Goal: Transaction & Acquisition: Purchase product/service

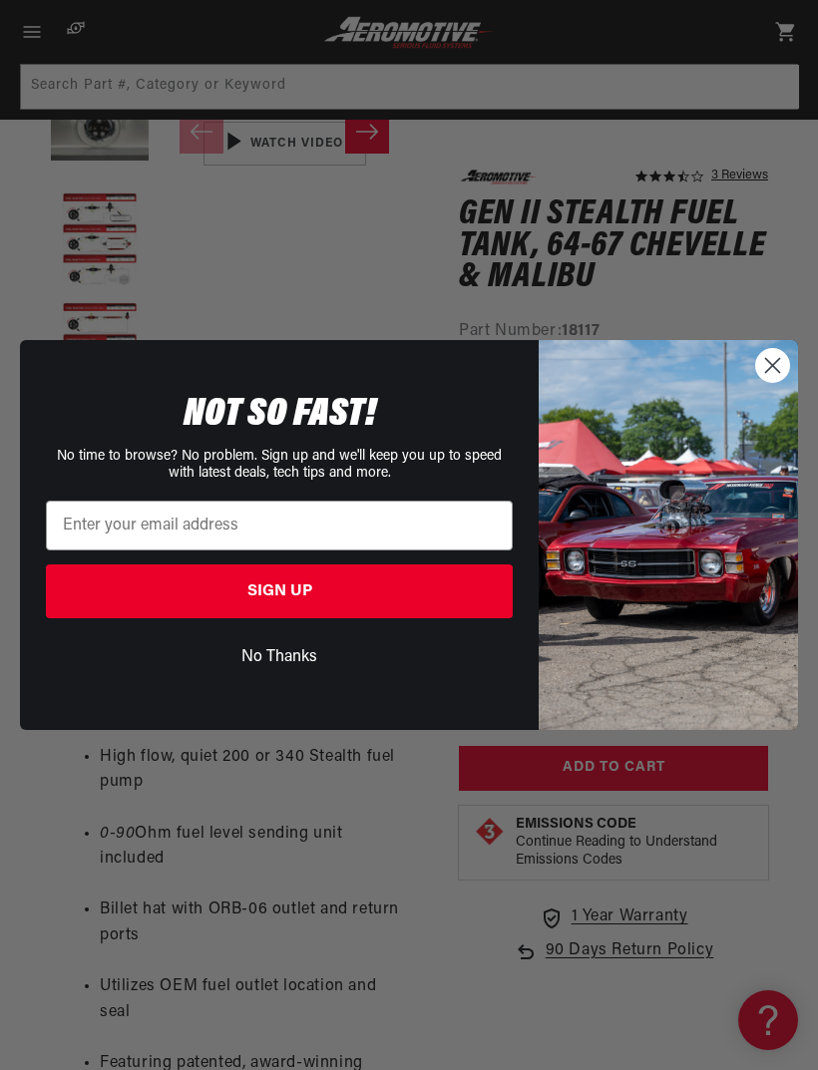
click at [770, 382] on circle "Close dialog" at bounding box center [772, 365] width 33 height 33
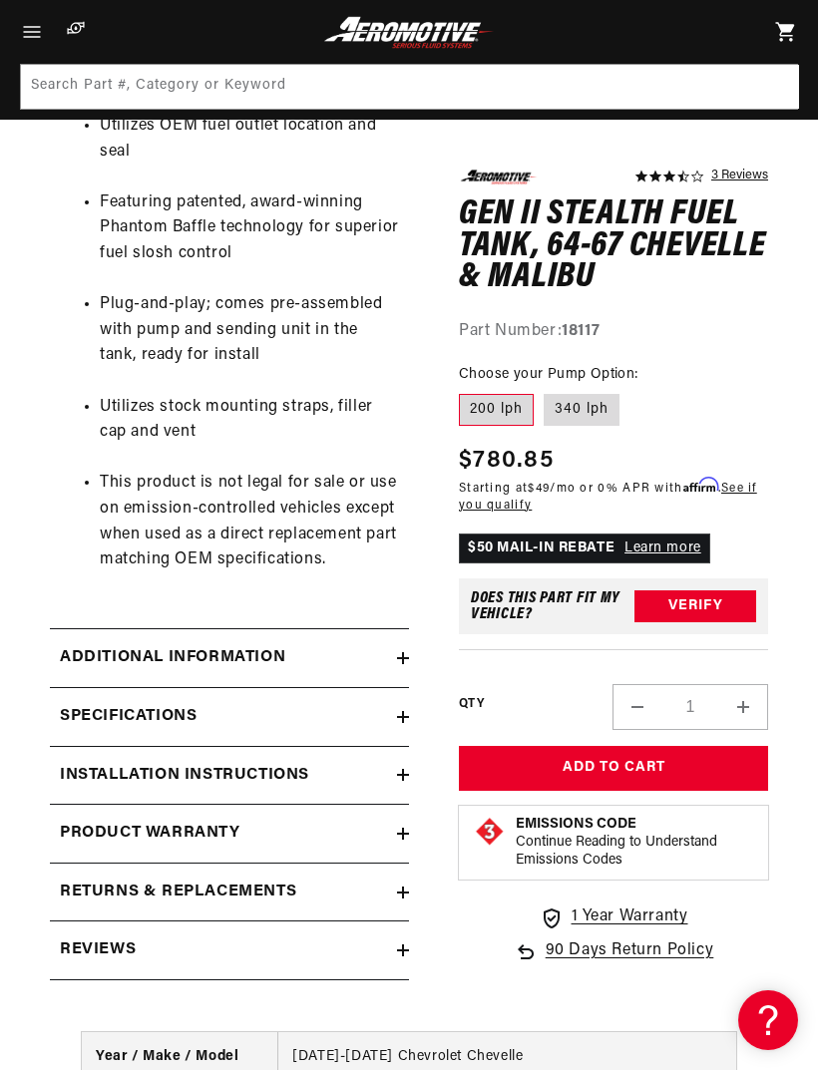
click at [397, 658] on icon at bounding box center [403, 658] width 12 height 0
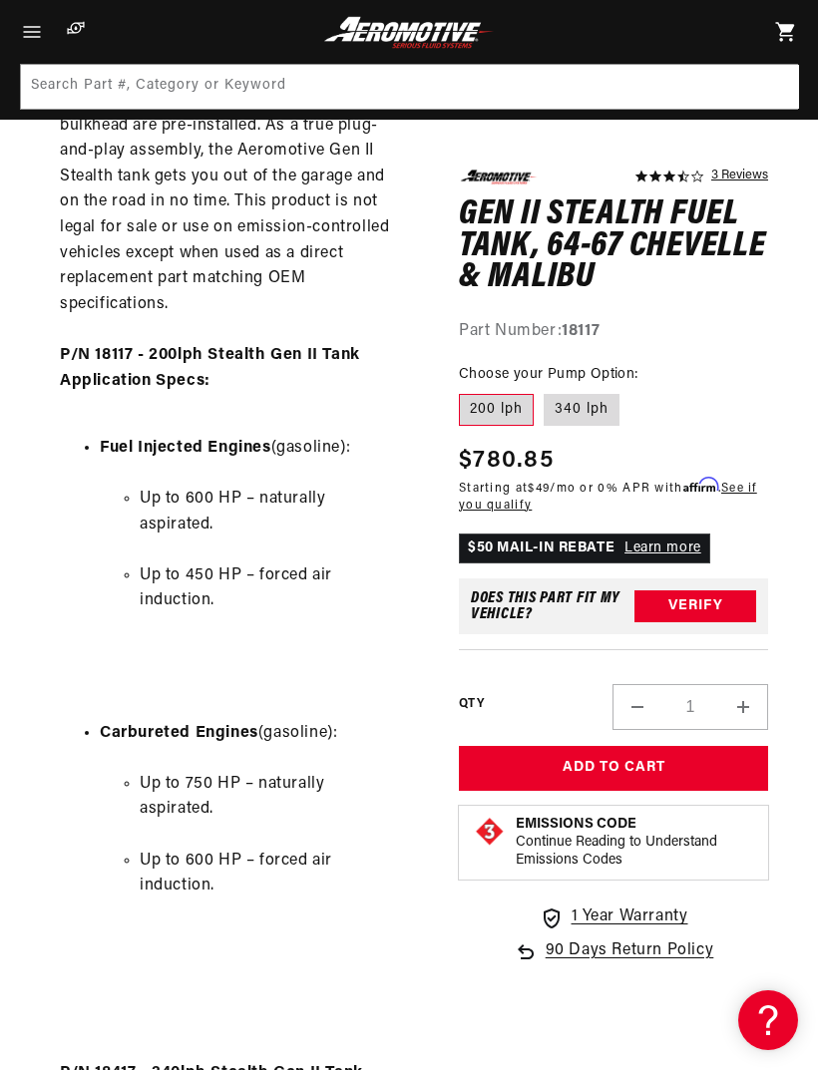
click at [703, 617] on button "Verify" at bounding box center [695, 607] width 122 height 32
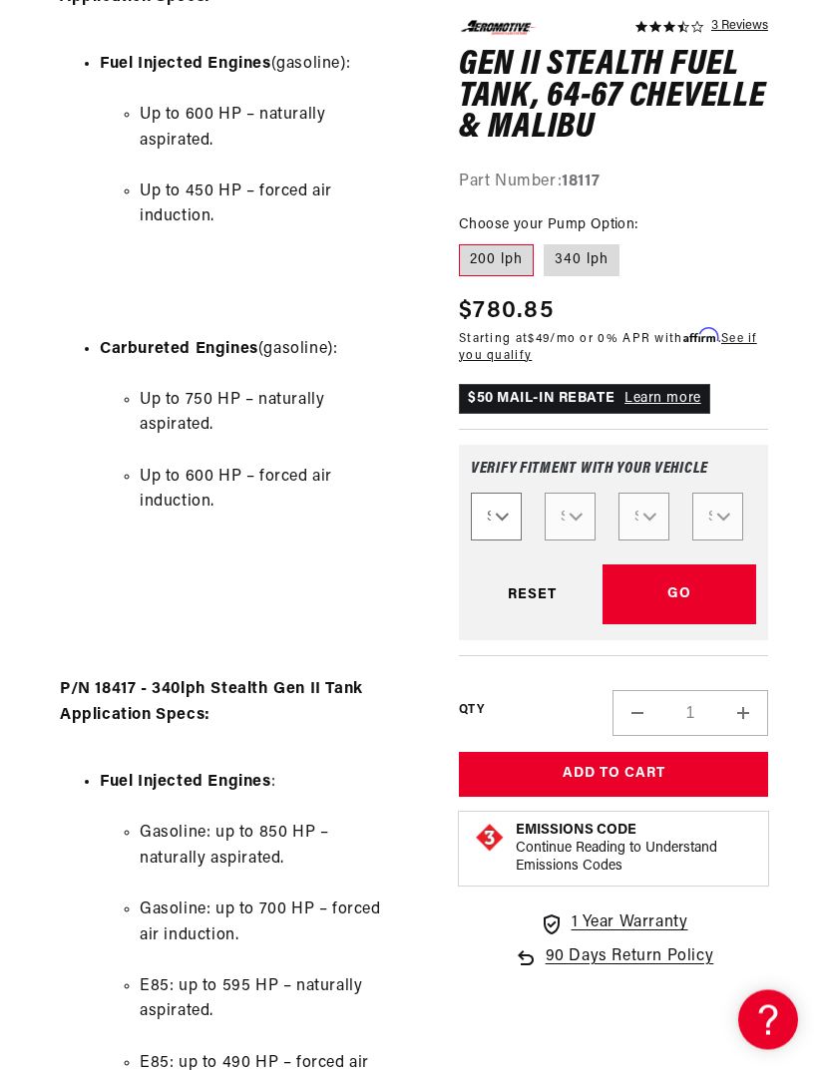
click at [508, 515] on select "Select Year 2023 2022 2021 2020 2019 2018 2017 2016 2015 2014 2013 2012 2011 20…" at bounding box center [496, 518] width 51 height 48
select select "1967"
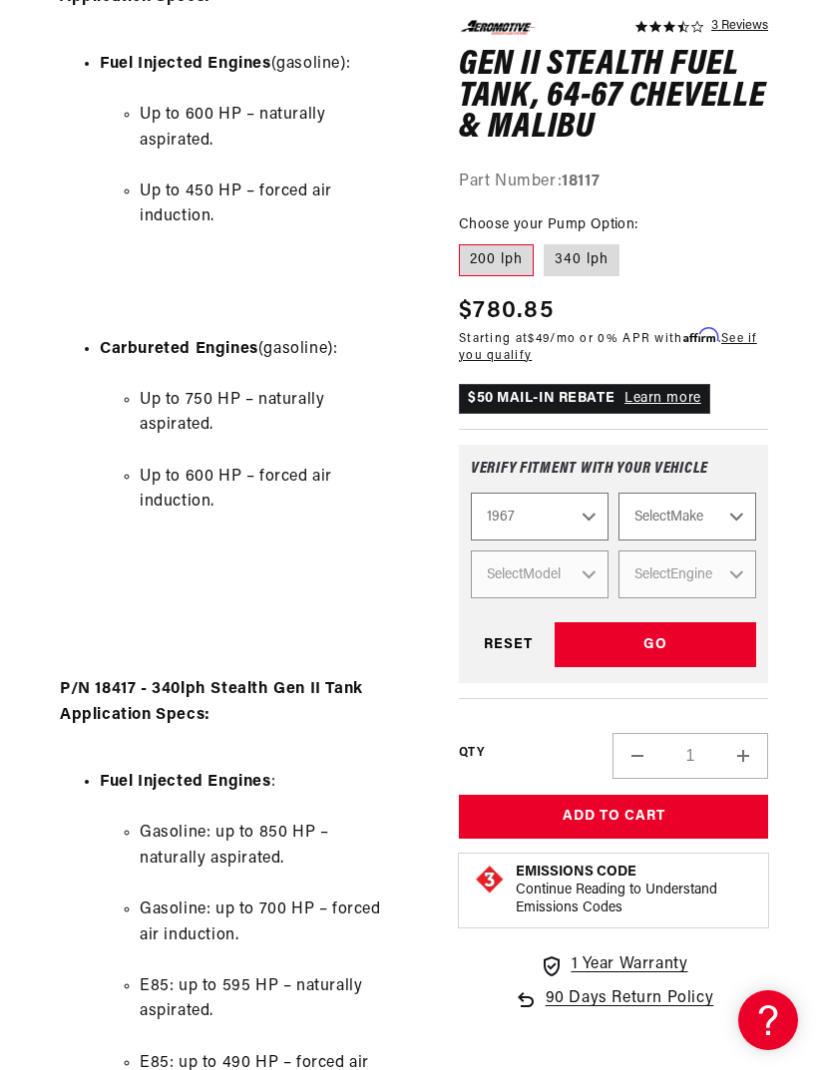
click at [728, 520] on select "Select Make Buick Chevrolet Dodge Ford GMC Oldsmobile Plymouth Pontiac" at bounding box center [687, 518] width 138 height 48
select select "Chevrolet"
click at [580, 580] on select "Select Model C10 Pickup C20 Pickup Camaro Chevelle Chevy II K10 Pickup K20 Pick…" at bounding box center [540, 576] width 138 height 48
select select "Chevelle"
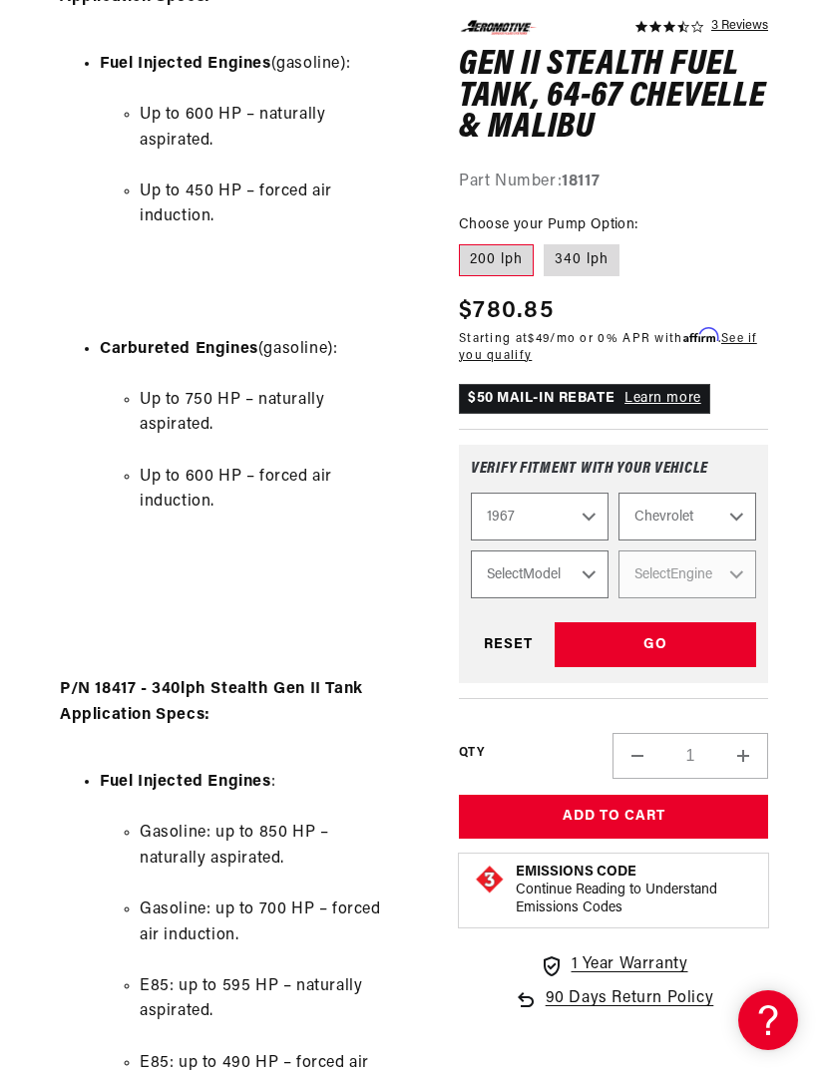
select select "Chevelle"
click at [733, 574] on select "Select Engine -L 3.8L 4.1L 4.6L 5.3L 5.4L 6.5L" at bounding box center [687, 576] width 138 height 48
select select "5.3L"
select select "Engine"
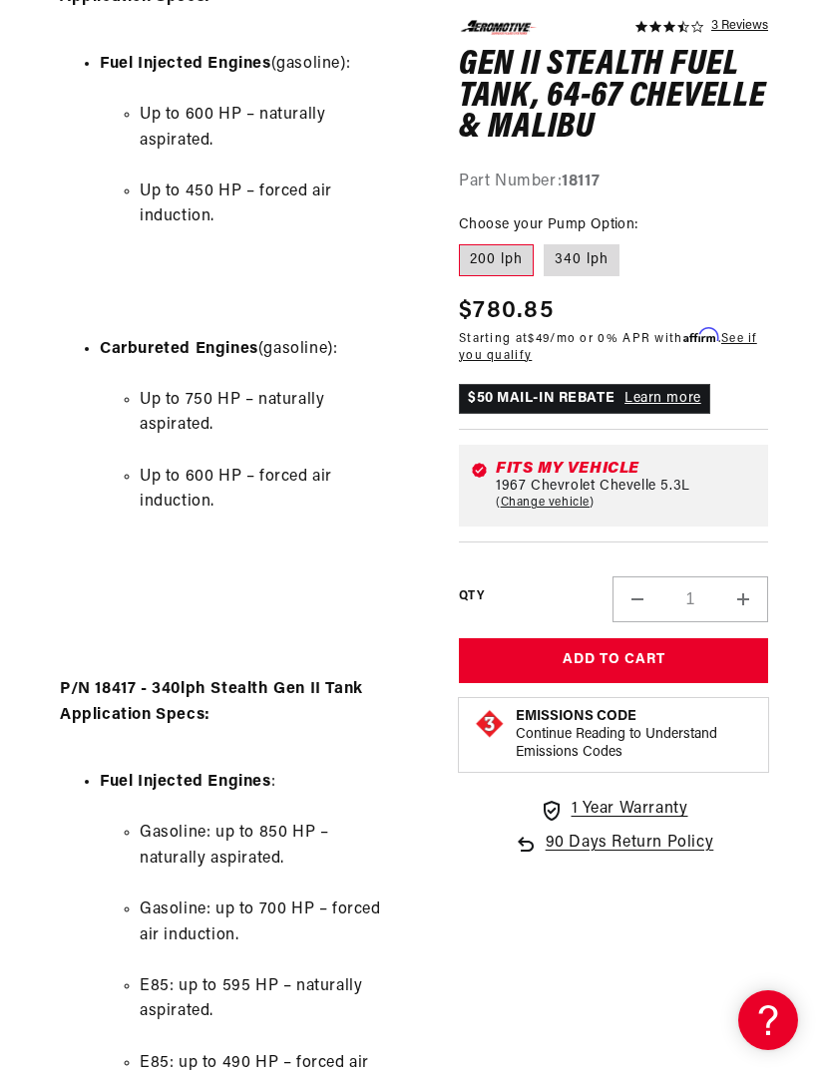
click at [739, 588] on button "Increase quantity for Gen II Stealth Fuel Tank, 64-67 Chevelle &amp; Malibu" at bounding box center [743, 601] width 48 height 46
click at [627, 596] on button "Decrease quantity for Gen II Stealth Fuel Tank, 64-67 Chevelle &amp; Malibu" at bounding box center [637, 601] width 48 height 46
type input "1"
click at [593, 496] on link "Change vehicle" at bounding box center [545, 504] width 99 height 16
select select "1967"
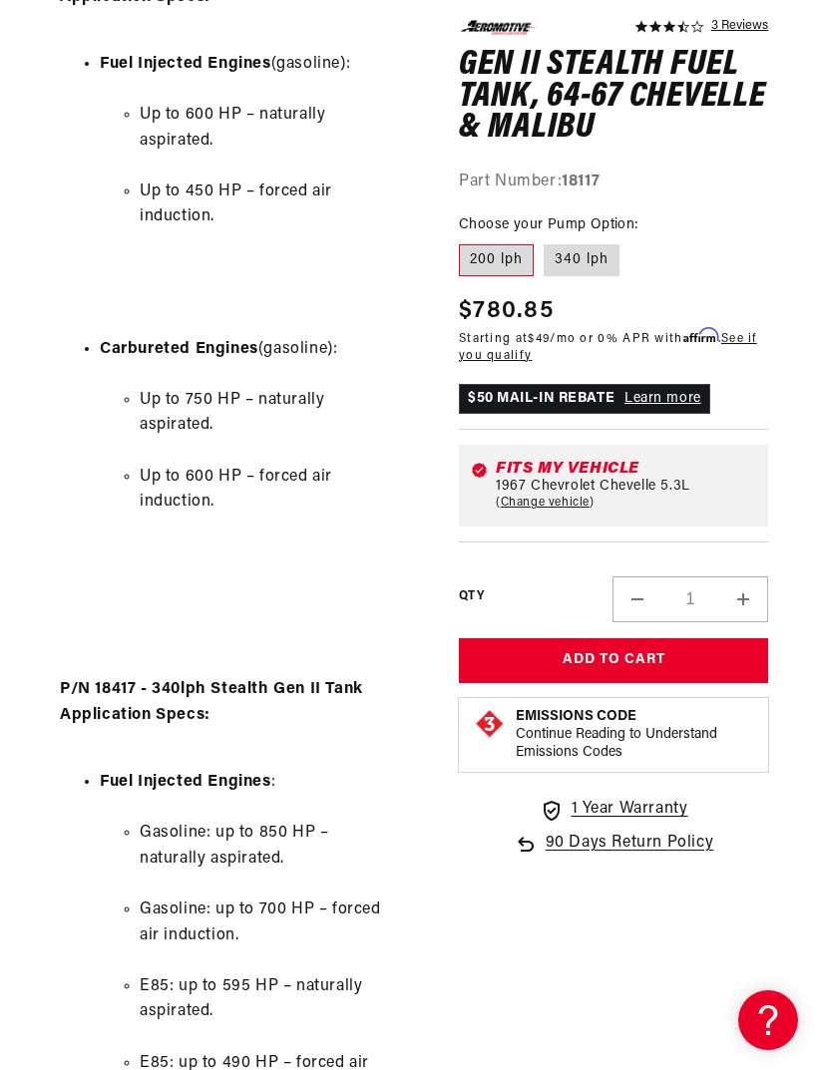
select select "Chevrolet"
select select "Chevelle"
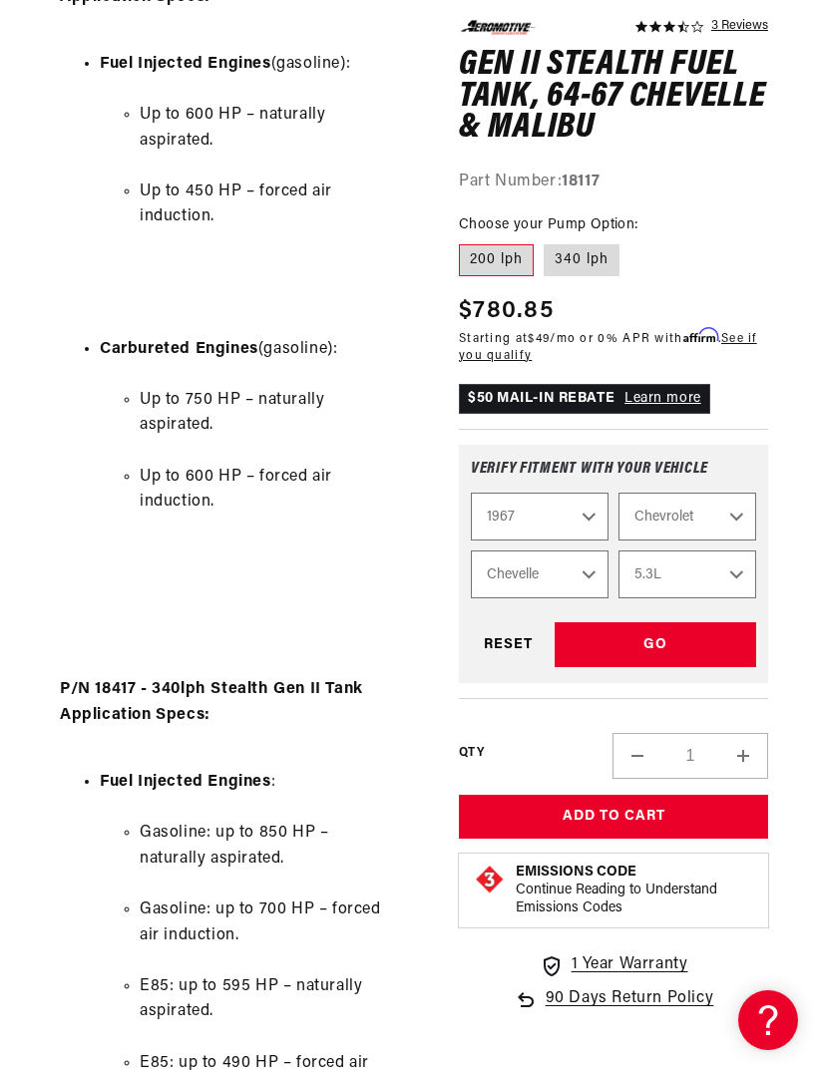
click at [735, 572] on select "-L 3.8L 4.1L 4.6L 5.3L 5.4L 6.5L" at bounding box center [687, 576] width 138 height 48
select select "5.3L"
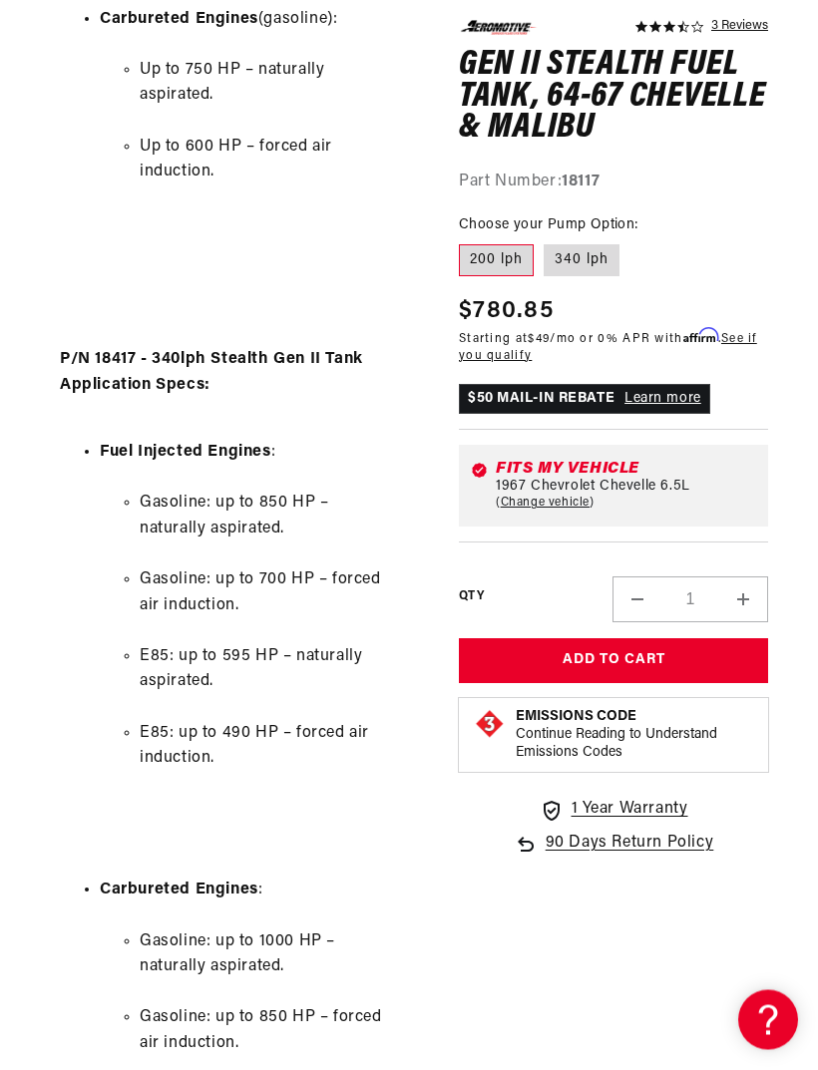
scroll to position [0, 82]
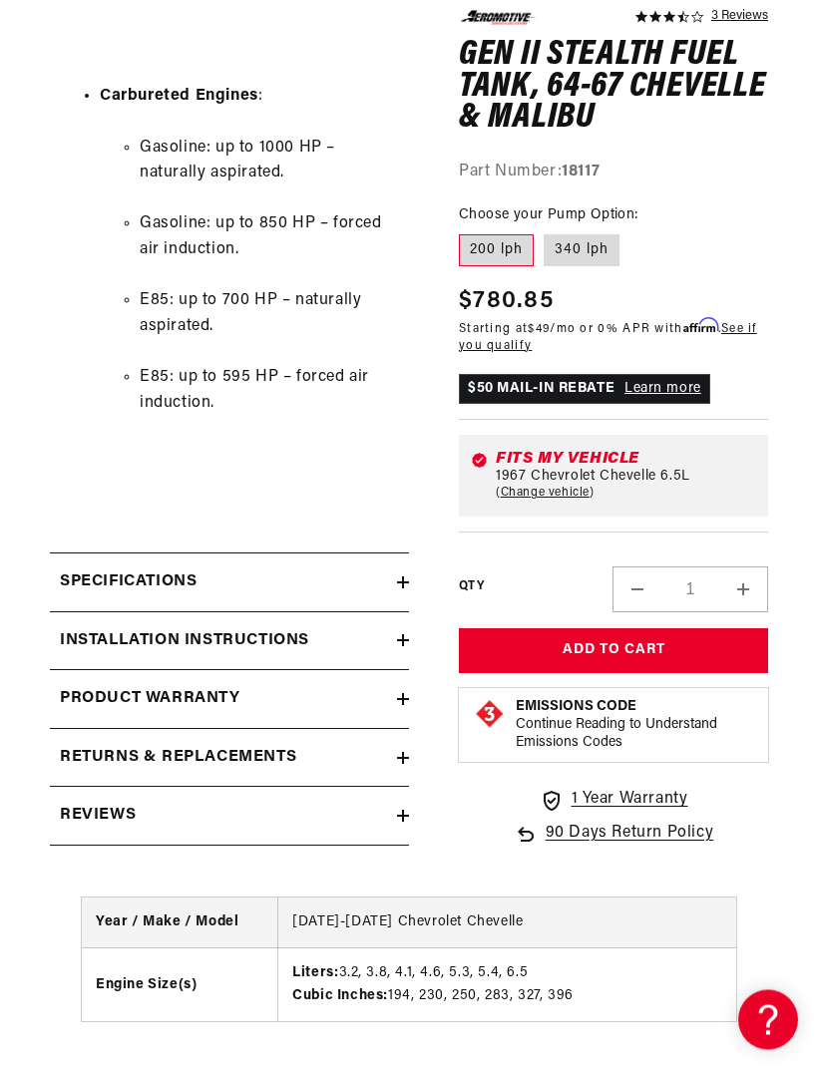
click at [403, 613] on summary "Installation Instructions" at bounding box center [229, 642] width 359 height 58
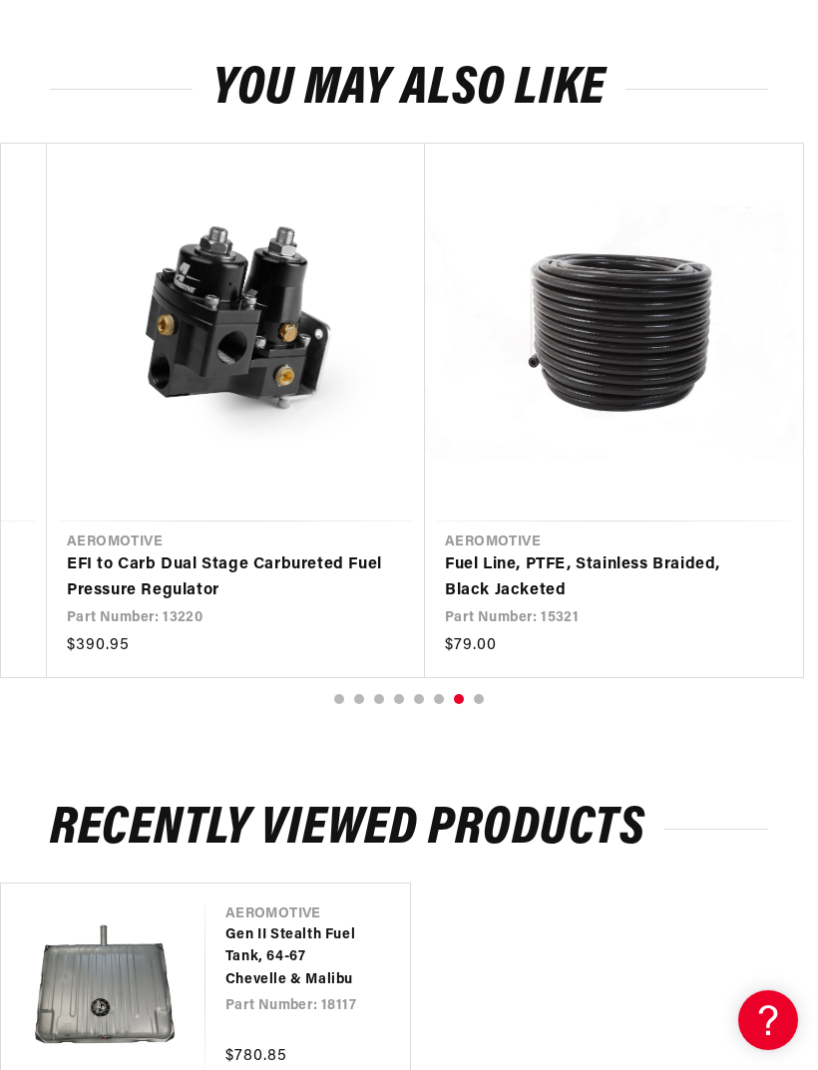
click at [629, 553] on link "Fuel Line, PTFE, Stainless Braided, Black Jacketed" at bounding box center [604, 578] width 318 height 51
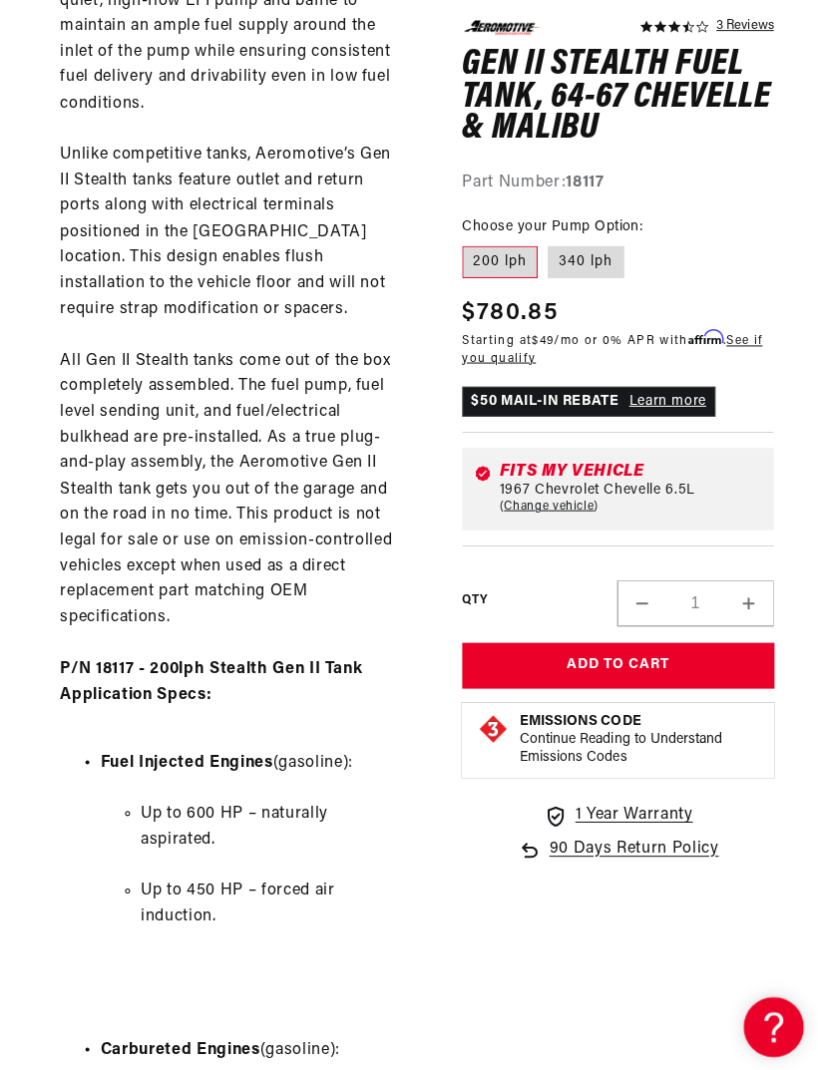
scroll to position [2205, 0]
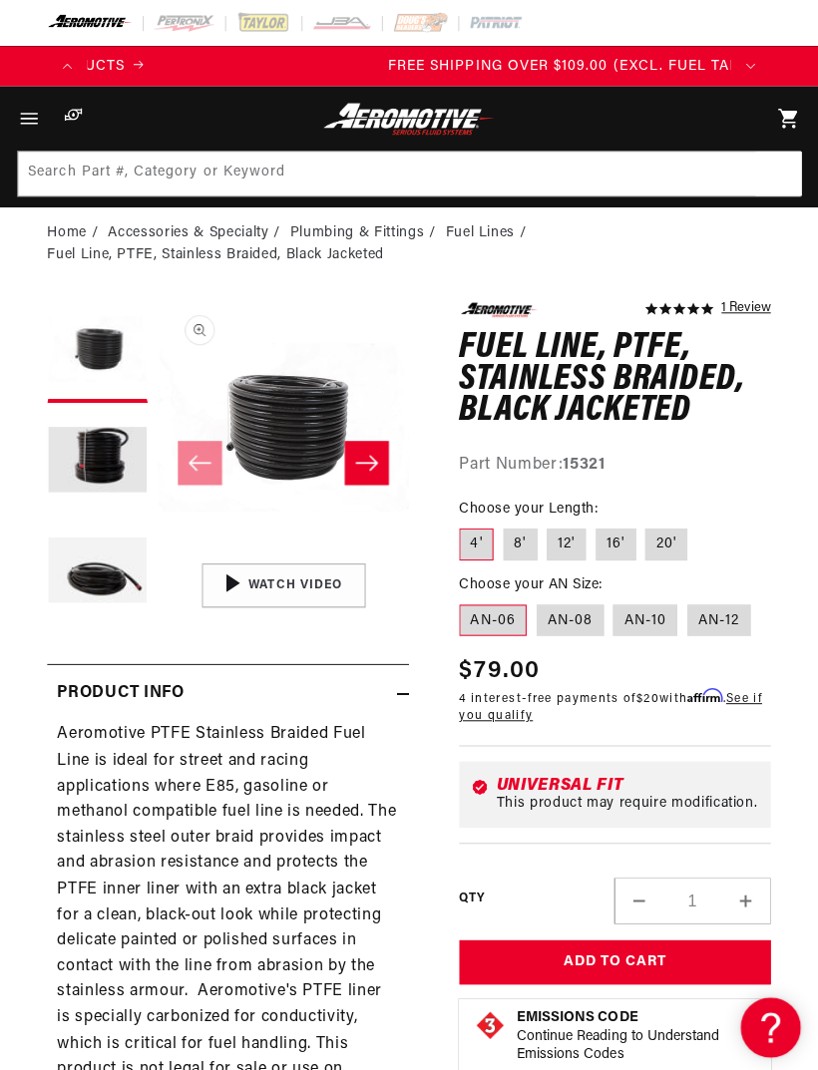
scroll to position [0, 638]
